Goal: Task Accomplishment & Management: Use online tool/utility

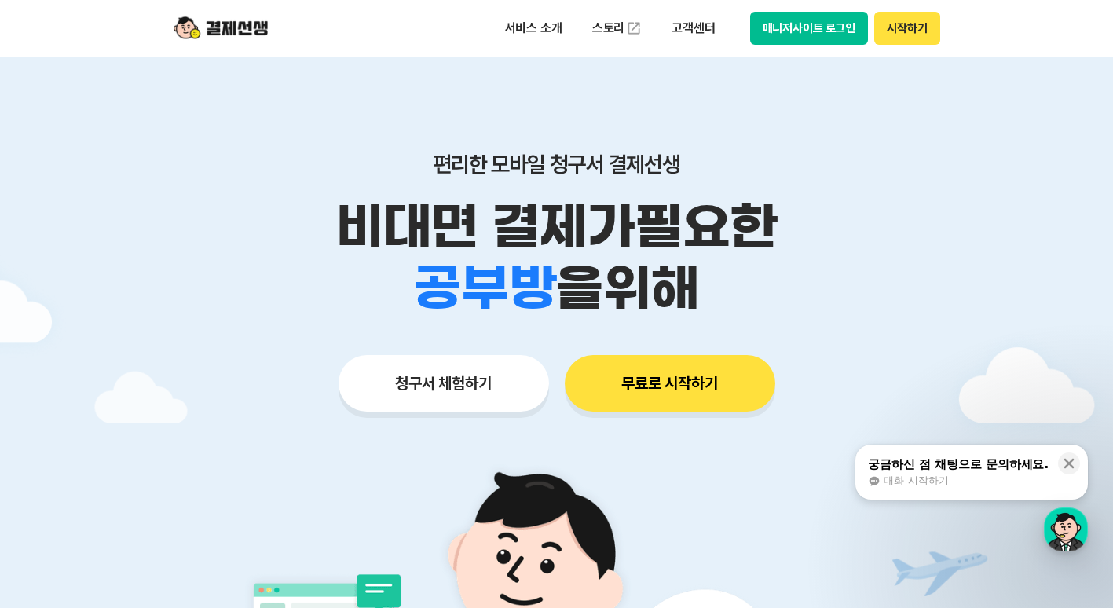
click at [924, 42] on button "시작하기" at bounding box center [906, 28] width 65 height 33
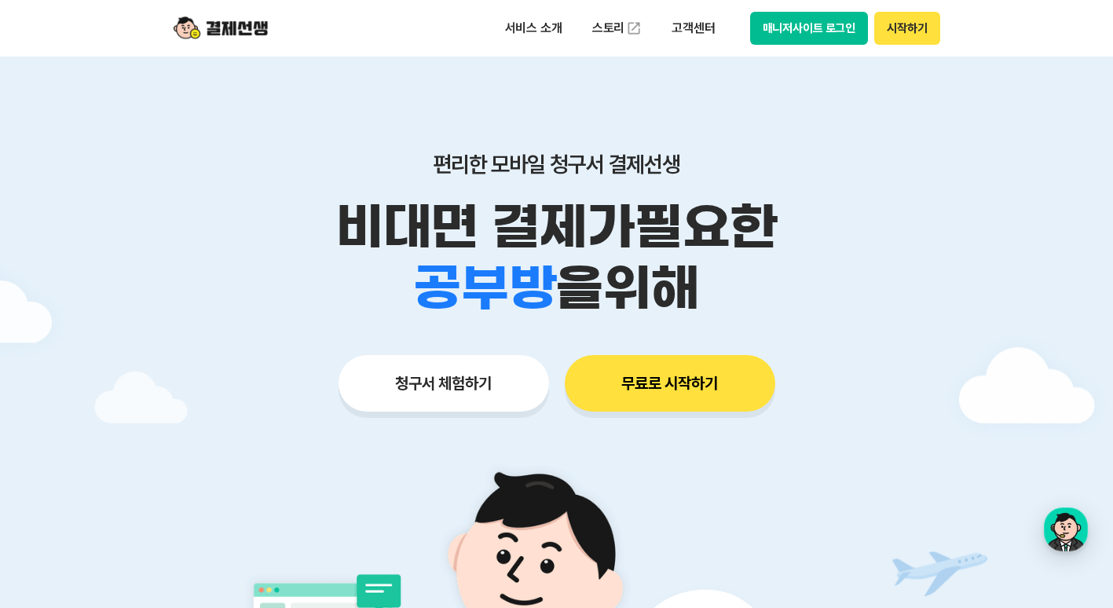
click at [807, 29] on button "매니저사이트 로그인" at bounding box center [809, 28] width 119 height 33
click at [256, 19] on img at bounding box center [221, 28] width 94 height 30
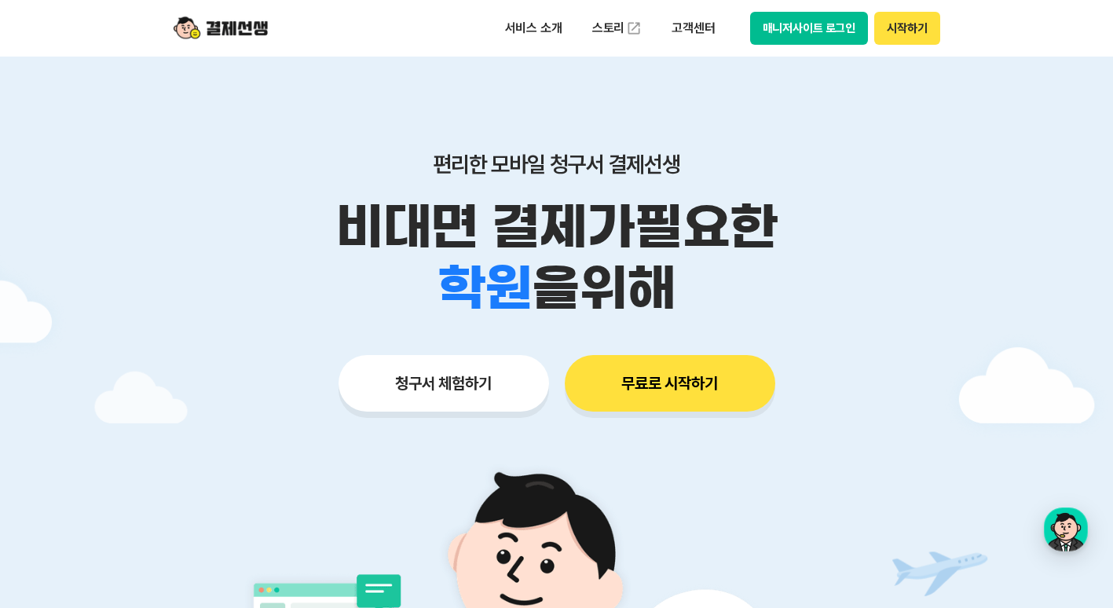
click at [869, 348] on div "편리한 모바일 청구서 결제선생 비대면 결제가 필요한 학원 공부방 호텔 쇼핑몰 병원 배달 보험사 항공사 골프장 을 위해 청구서 체험하기 무료로 …" at bounding box center [557, 251] width 804 height 388
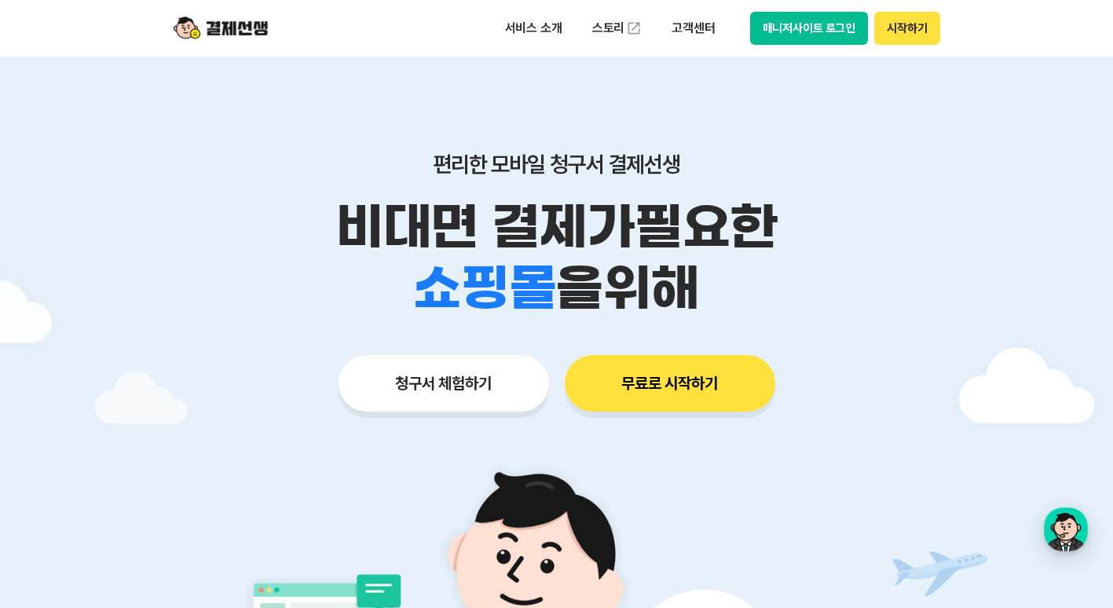
click at [404, 420] on div "편리한 모바일 청구서 결제선생 비대면 결제가 필요한 학원 공부방 호텔 쇼핑몰 병원 배달 보험사 항공사 골프장 을 위해 청구서 체험하기 무료로 …" at bounding box center [557, 251] width 804 height 388
click at [443, 388] on button "청구서 체험하기" at bounding box center [444, 383] width 210 height 57
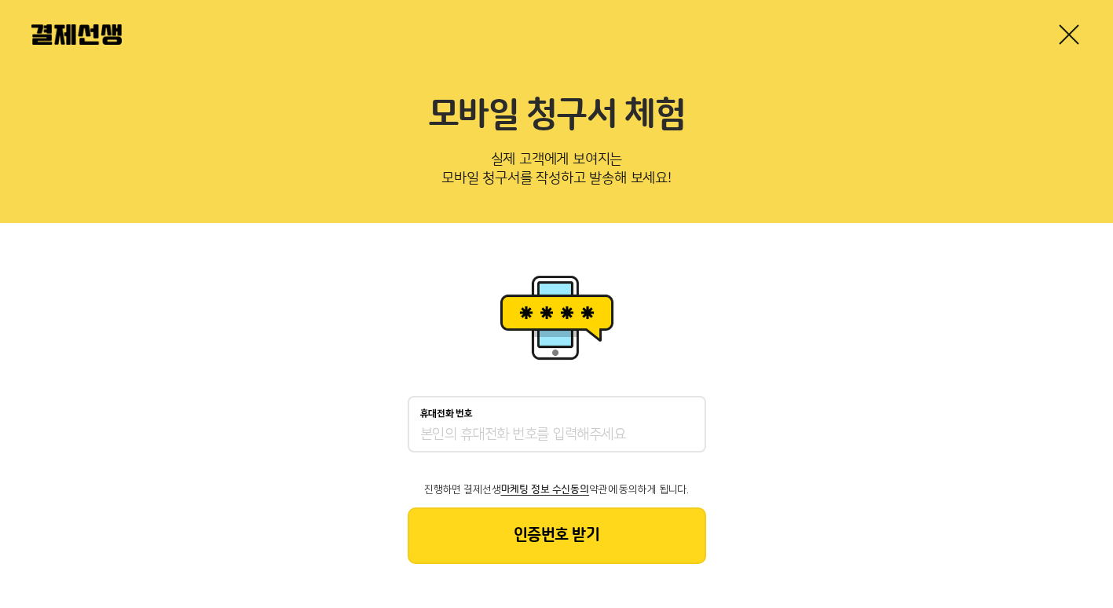
click at [496, 438] on input "휴대전화 번호" at bounding box center [556, 435] width 273 height 19
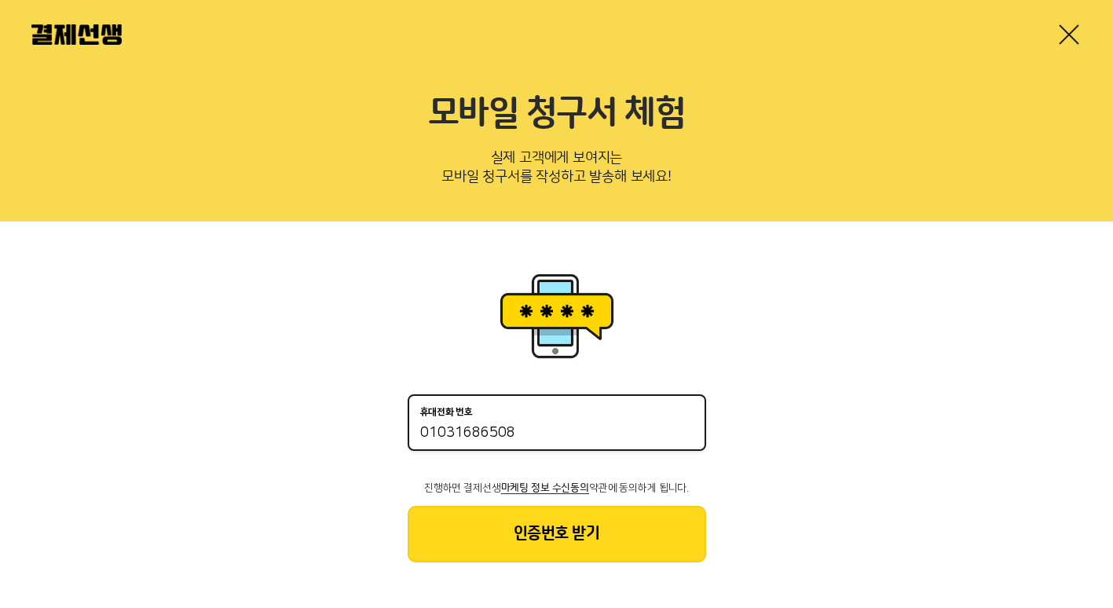
scroll to position [3, 0]
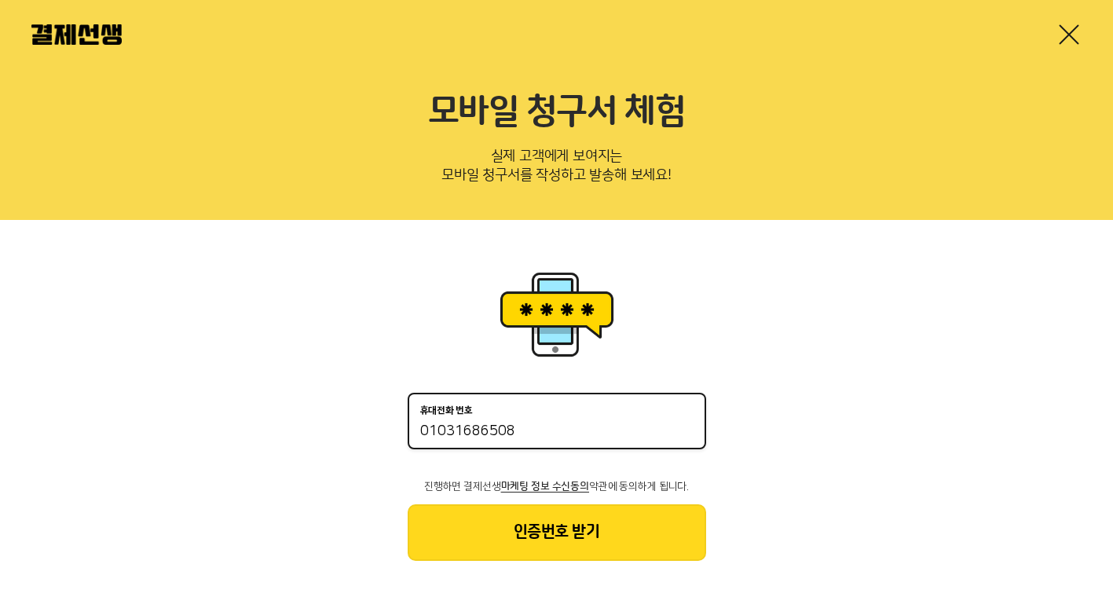
type input "01031686508"
click at [548, 532] on button "인증번호 받기" at bounding box center [557, 532] width 298 height 57
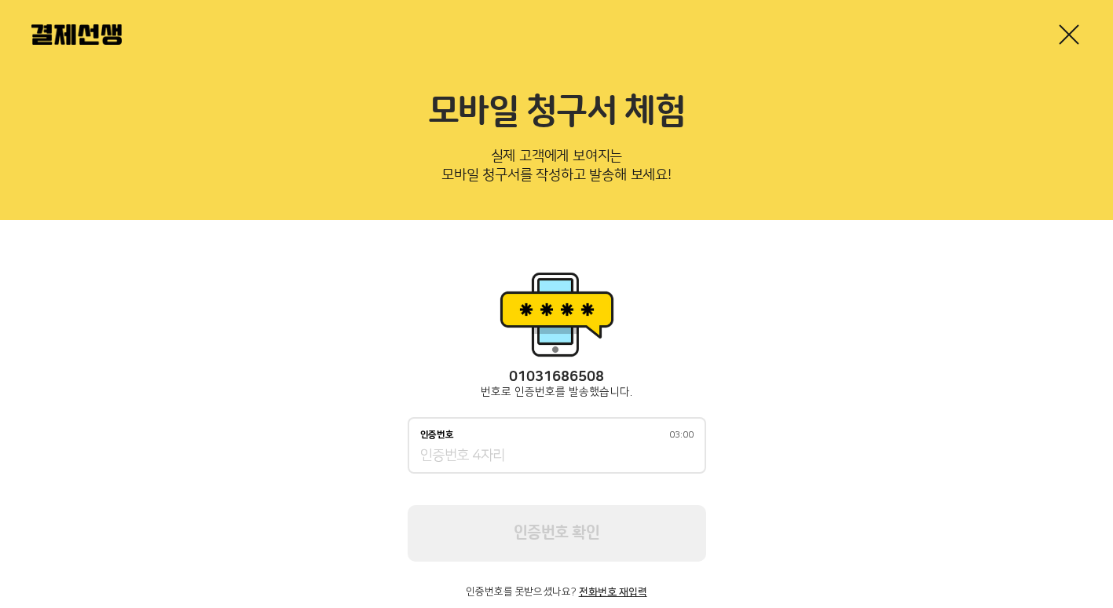
click at [562, 448] on input "인증번호 03:00" at bounding box center [556, 456] width 273 height 19
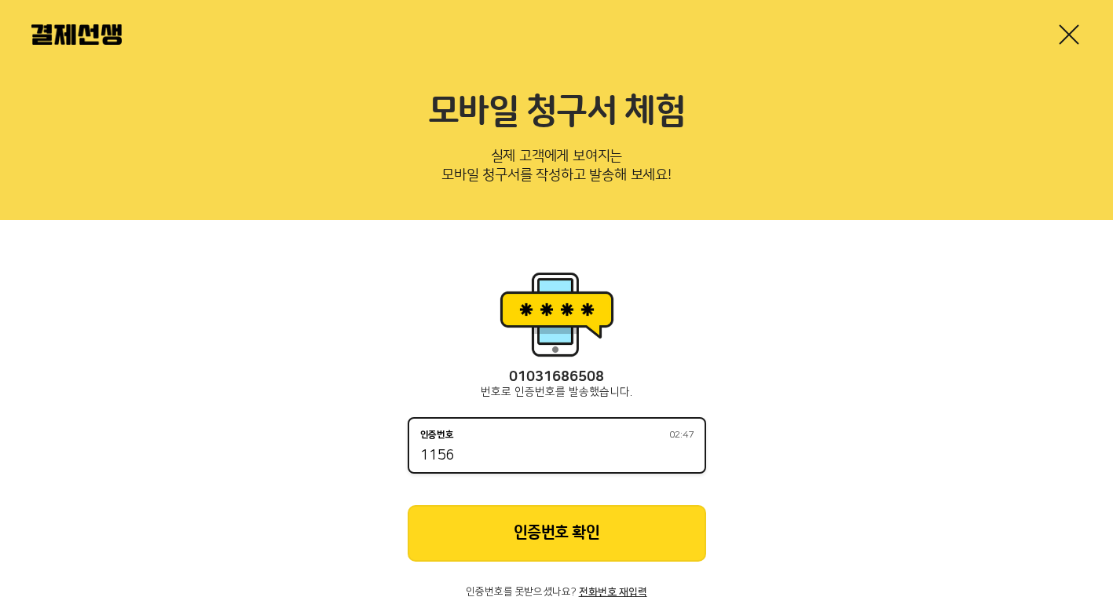
type input "1156"
click at [578, 540] on button "인증번호 확인" at bounding box center [557, 533] width 298 height 57
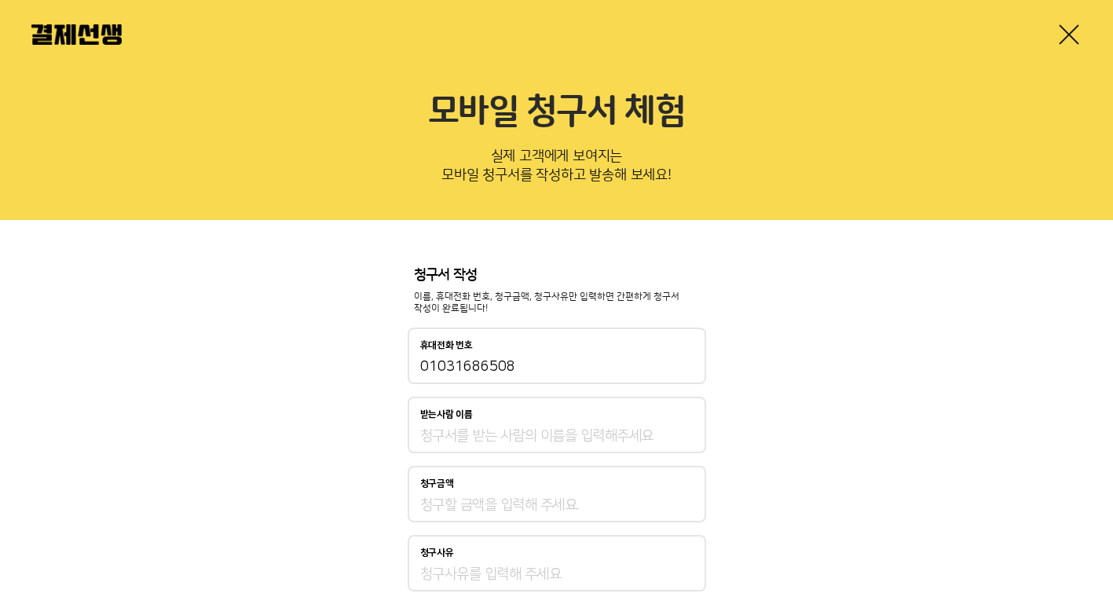
click at [565, 427] on input "받는사람 이름" at bounding box center [556, 435] width 273 height 19
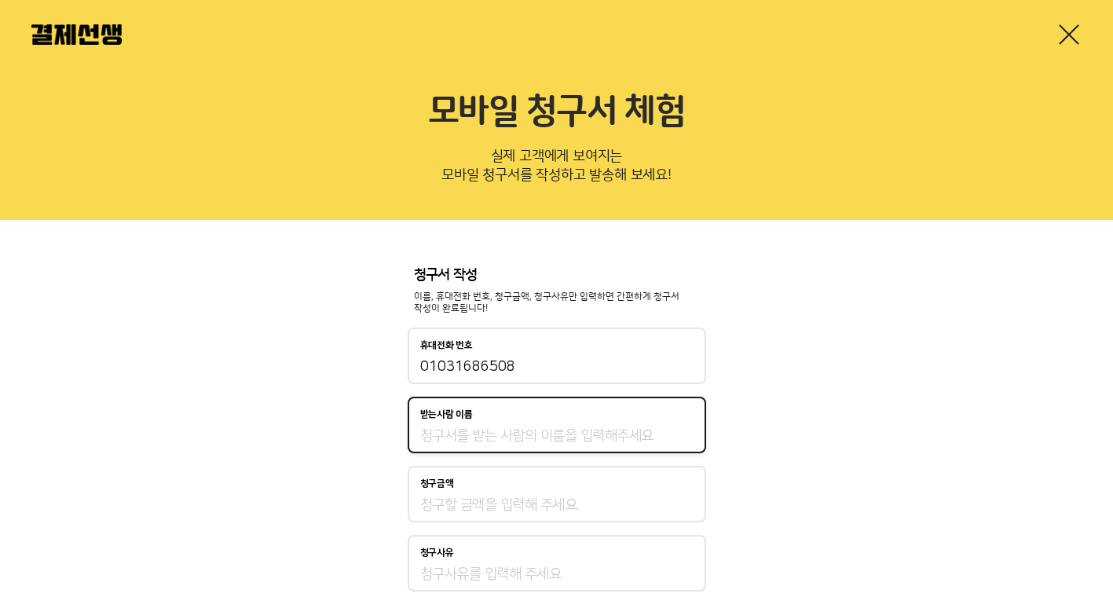
type input "c"
type input "차솔지"
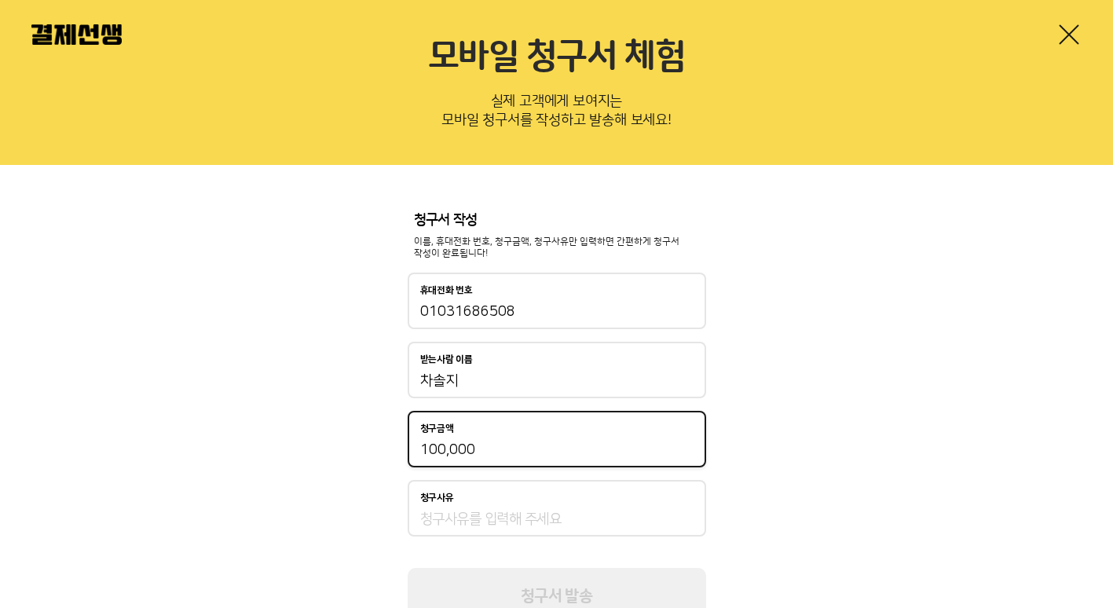
scroll to position [122, 0]
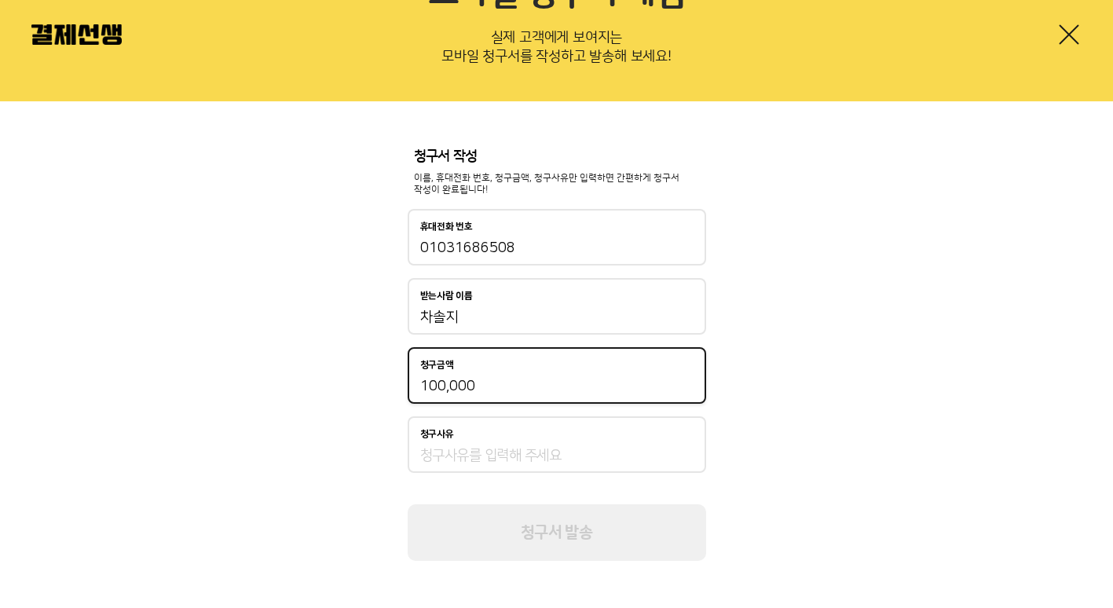
type input "100,000"
click at [510, 436] on div "청구사유" at bounding box center [556, 434] width 273 height 11
click at [510, 446] on input "청구사유" at bounding box center [556, 455] width 273 height 19
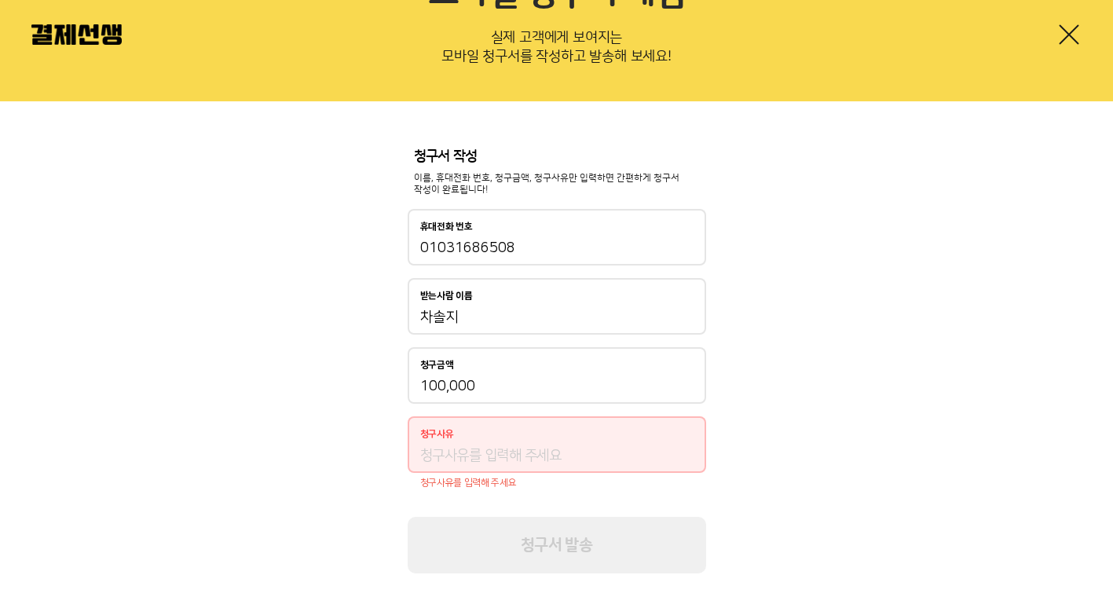
click at [511, 441] on div "청구사유" at bounding box center [557, 444] width 298 height 57
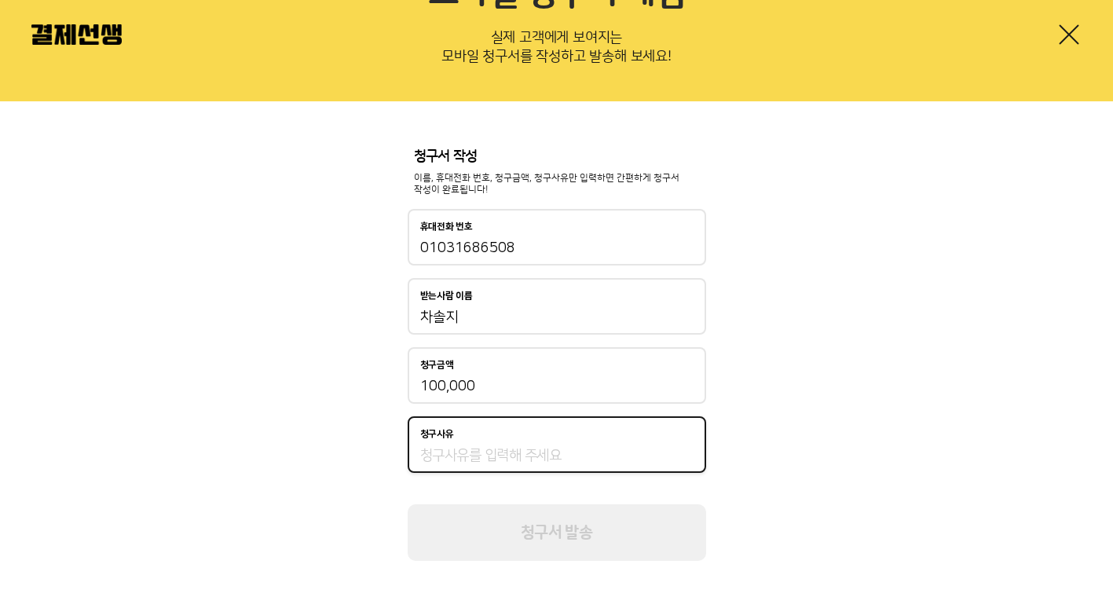
click at [520, 460] on input "청구사유" at bounding box center [556, 455] width 273 height 19
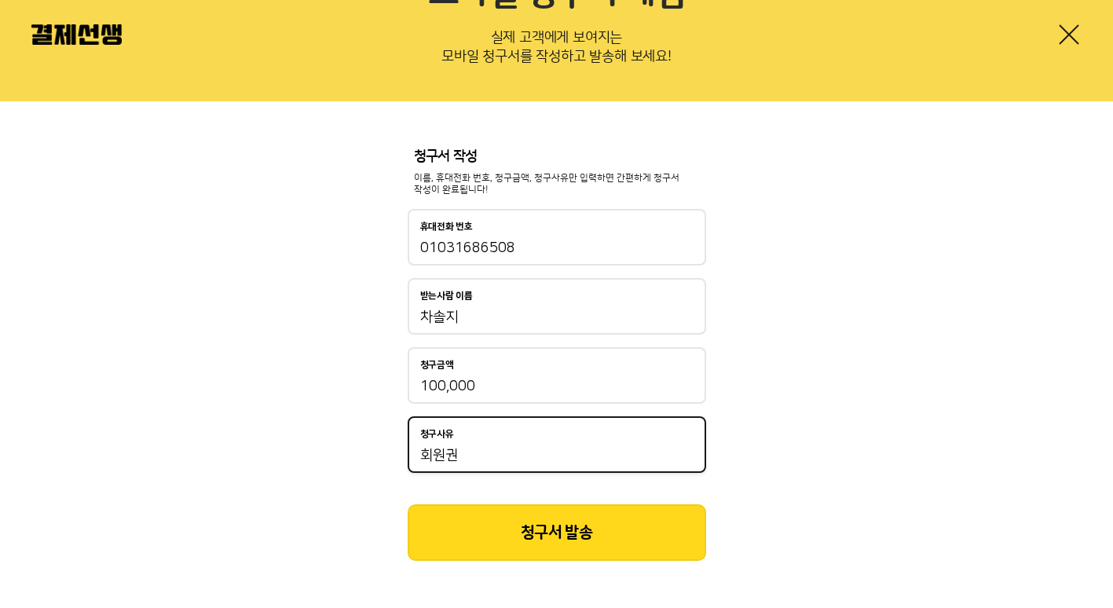
type input "회원권"
click at [529, 510] on button "청구서 발송" at bounding box center [557, 532] width 298 height 57
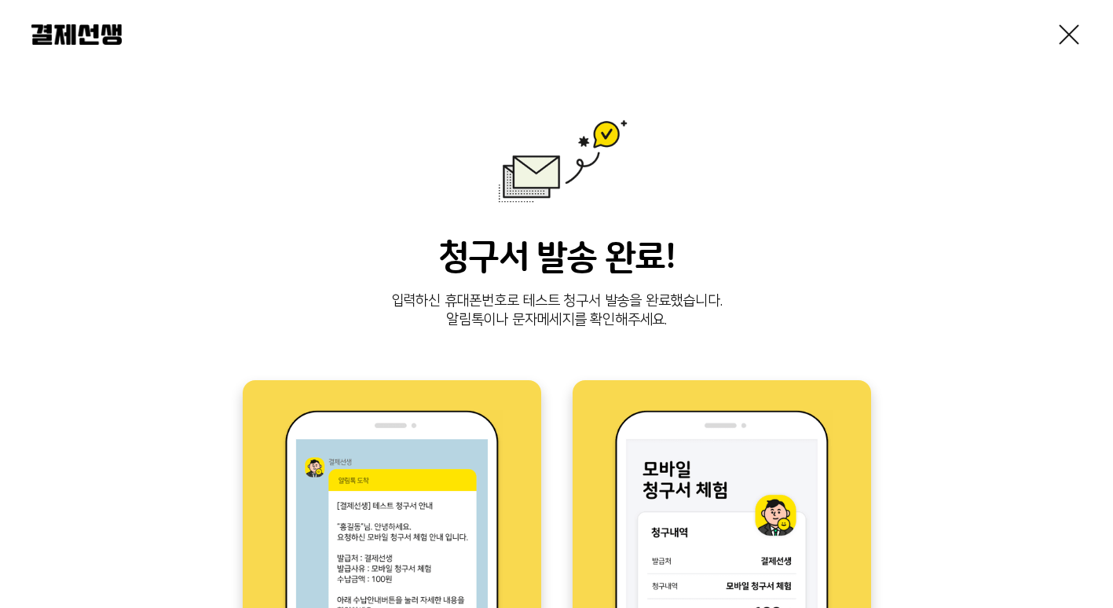
scroll to position [408, 0]
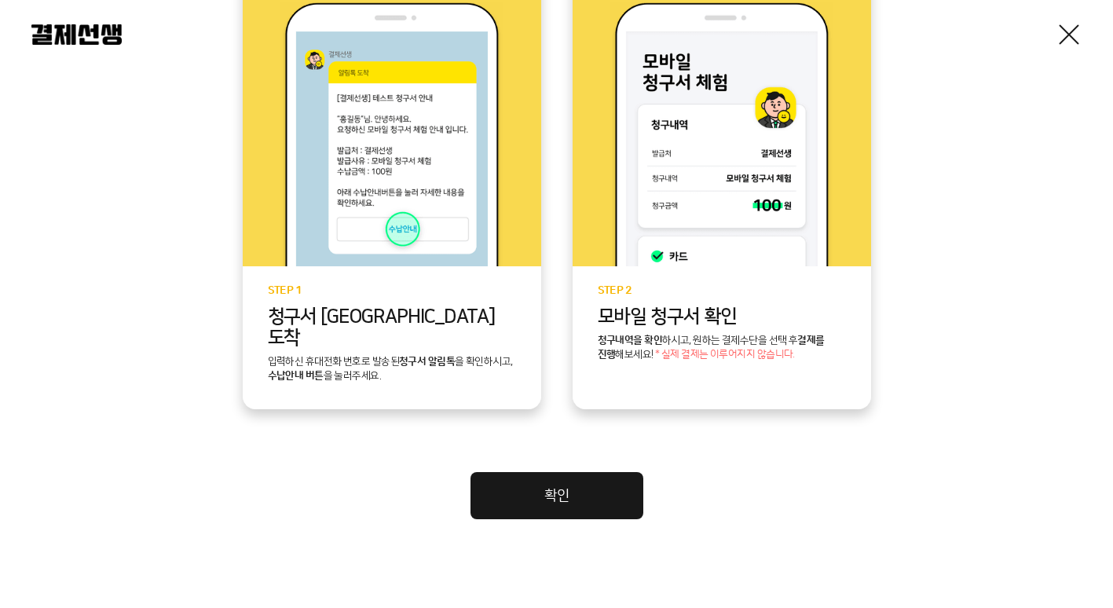
click at [633, 486] on link "확인" at bounding box center [556, 495] width 173 height 47
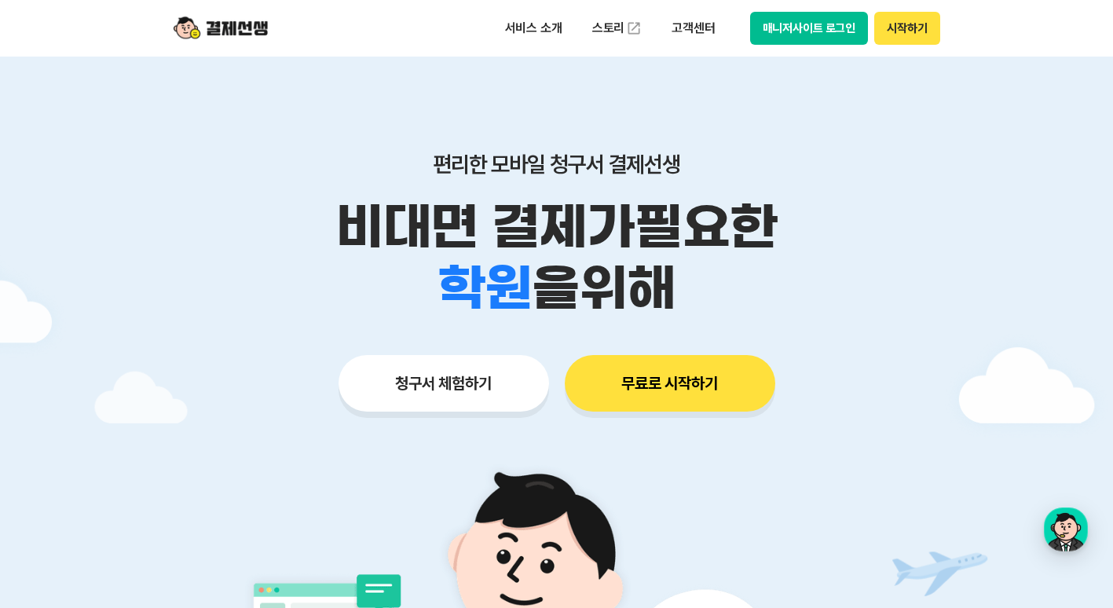
drag, startPoint x: 258, startPoint y: 291, endPoint x: 300, endPoint y: 268, distance: 47.4
click at [258, 291] on div "학원 공부방 호텔 쇼핑몰 병원 배달 보험사 항공사 골프장 을 위해" at bounding box center [557, 288] width 804 height 61
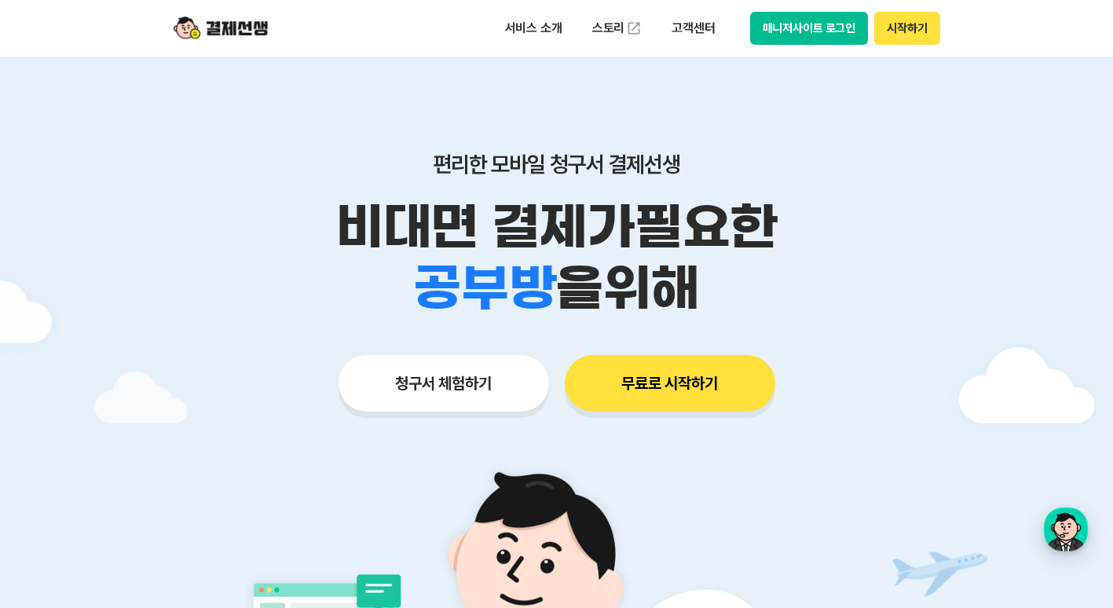
click at [805, 30] on button "매니저사이트 로그인" at bounding box center [809, 28] width 119 height 33
